Goal: Transaction & Acquisition: Purchase product/service

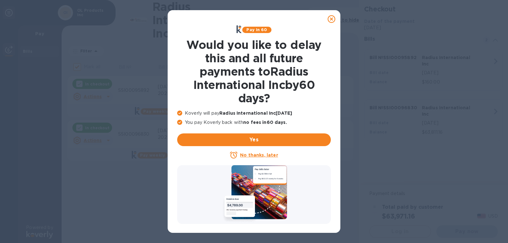
click at [257, 155] on u "No thanks, later" at bounding box center [259, 154] width 38 height 5
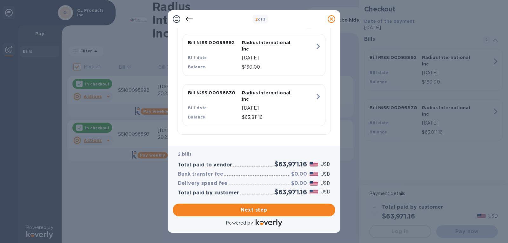
scroll to position [161, 0]
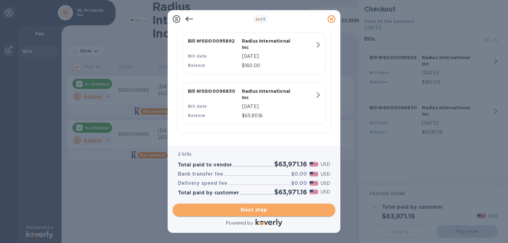
click at [259, 208] on span "Next step" at bounding box center [254, 210] width 152 height 8
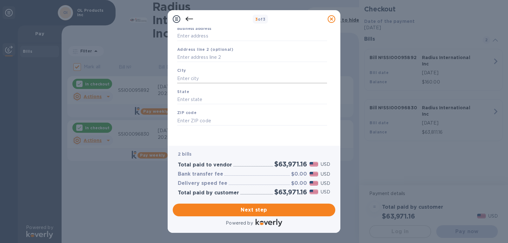
scroll to position [4, 0]
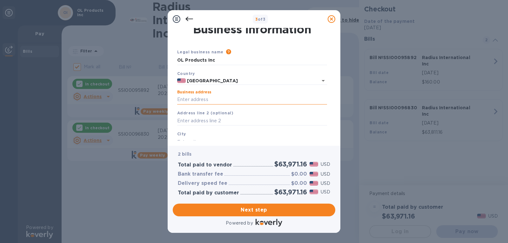
click at [214, 101] on input "Business address" at bounding box center [252, 100] width 150 height 10
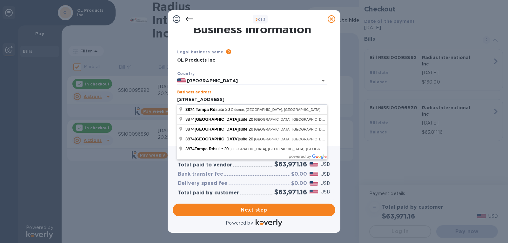
type input "[STREET_ADDRESS]"
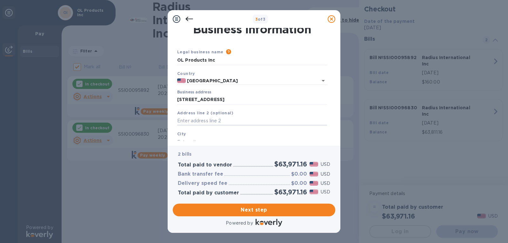
scroll to position [10, 0]
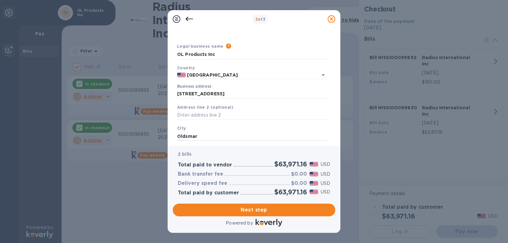
type input "Oldsmar"
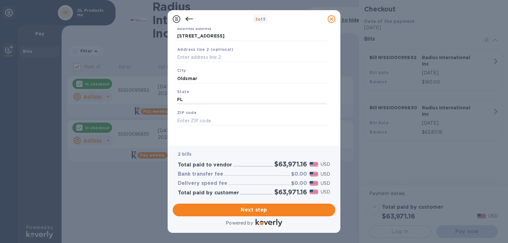
type input "FL"
type input "34677"
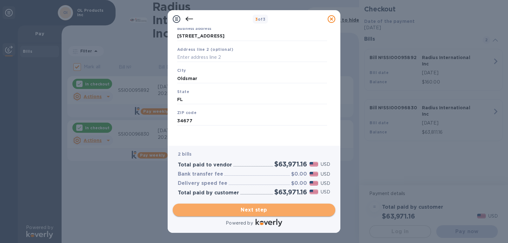
click at [260, 210] on span "Next step" at bounding box center [254, 210] width 152 height 8
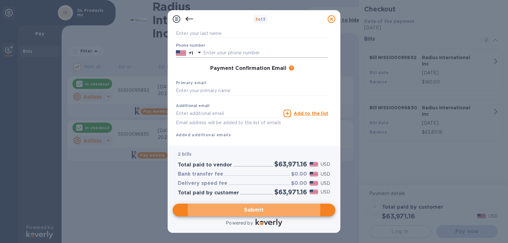
click at [255, 55] on input "text" at bounding box center [265, 53] width 125 height 10
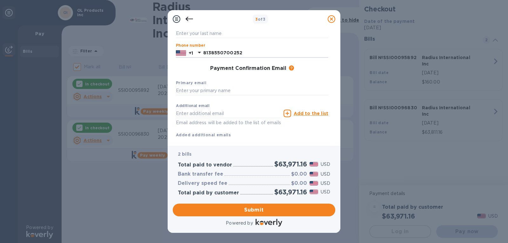
type input "8138550700252"
type input "[EMAIL_ADDRESS][DOMAIN_NAME]"
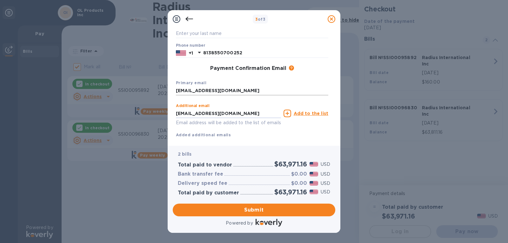
type input "[EMAIL_ADDRESS][DOMAIN_NAME]"
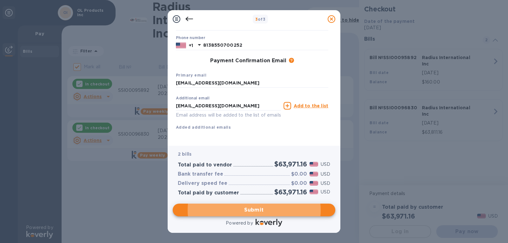
scroll to position [83, 0]
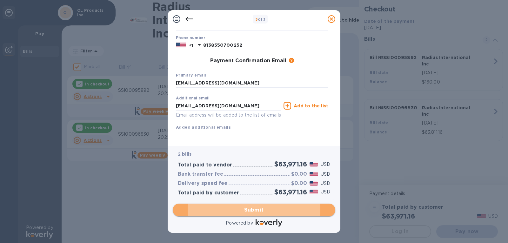
click at [262, 210] on span "Submit" at bounding box center [254, 210] width 152 height 8
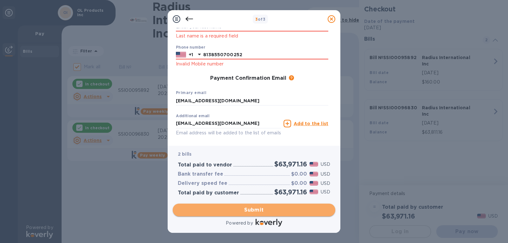
scroll to position [99, 0]
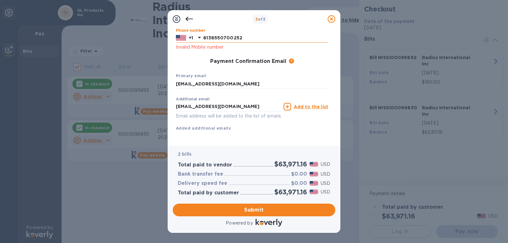
click at [247, 40] on input "8138550700252" at bounding box center [265, 38] width 125 height 10
drag, startPoint x: 243, startPoint y: 39, endPoint x: 162, endPoint y: 39, distance: 81.3
click at [162, 39] on div "3 of 3 Payment Contact Information First name First name is a required field La…" at bounding box center [254, 121] width 508 height 243
type input "3524095099"
click at [249, 85] on input "[EMAIL_ADDRESS][DOMAIN_NAME]" at bounding box center [252, 84] width 152 height 10
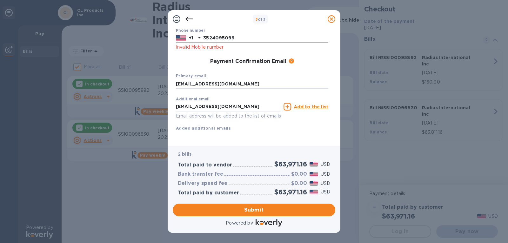
click at [238, 39] on input "3524095099" at bounding box center [265, 38] width 125 height 10
click at [212, 38] on input "3524095099" at bounding box center [265, 38] width 125 height 10
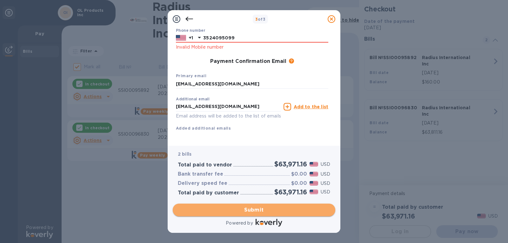
click at [254, 209] on span "Submit" at bounding box center [254, 210] width 152 height 8
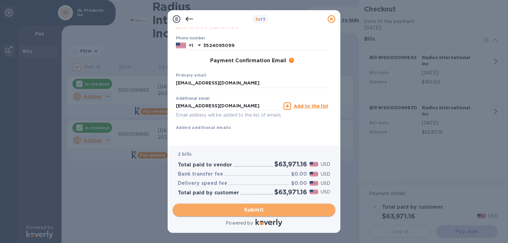
click at [255, 208] on span "Submit" at bounding box center [254, 210] width 152 height 8
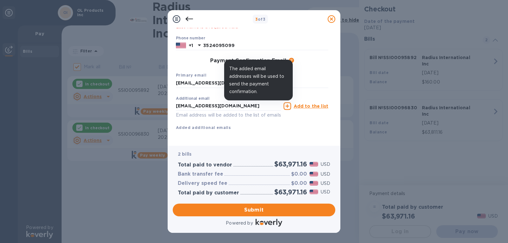
click at [290, 58] on icon at bounding box center [291, 60] width 5 height 5
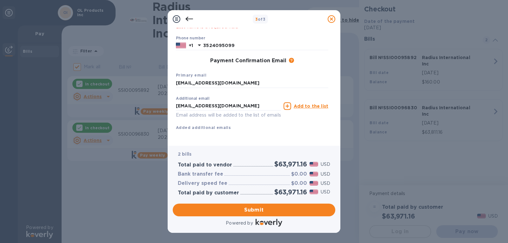
click at [308, 58] on div "Payment Confirmation Email The added email addresses will be used to send the p…" at bounding box center [252, 61] width 152 height 6
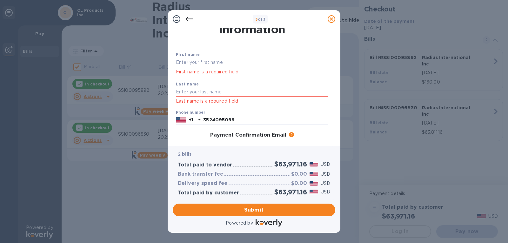
scroll to position [0, 0]
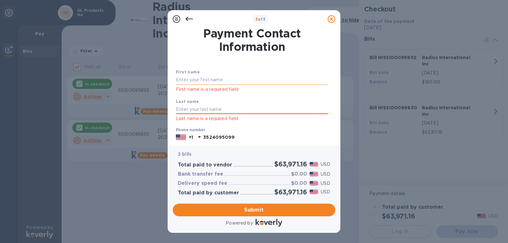
click at [194, 79] on input "text" at bounding box center [252, 80] width 152 height 10
type input "[PERSON_NAME]"
type input "Bylone"
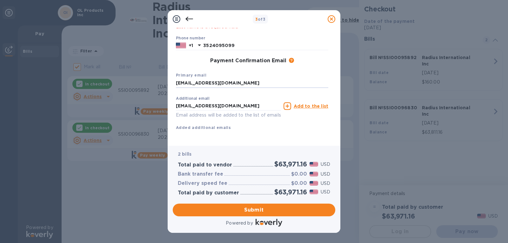
scroll to position [99, 0]
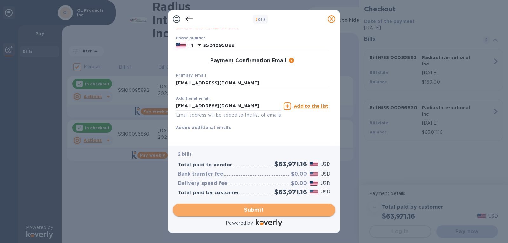
click at [268, 212] on span "Submit" at bounding box center [254, 210] width 152 height 8
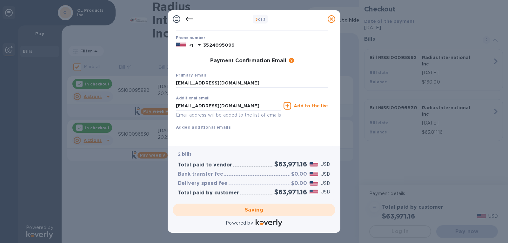
checkbox input "false"
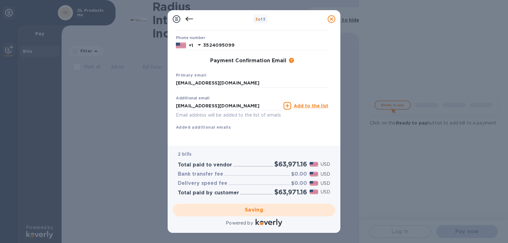
scroll to position [0, 0]
